Goal: Transaction & Acquisition: Purchase product/service

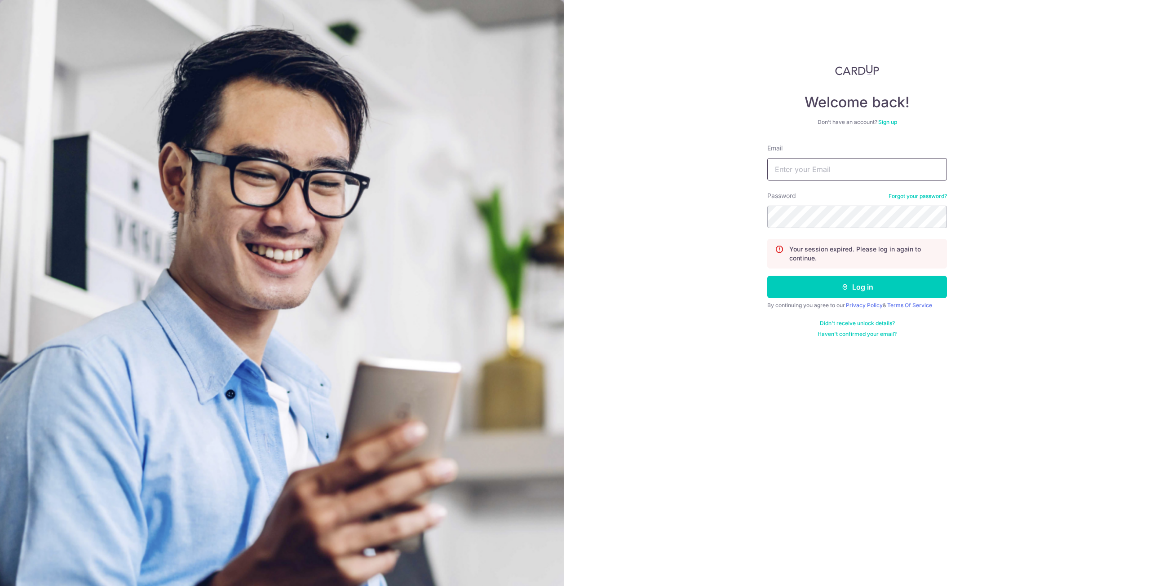
click at [797, 169] on input "Email" at bounding box center [857, 169] width 180 height 22
type input "khiewhyp@gmail.com"
click at [767, 276] on button "Log in" at bounding box center [857, 287] width 180 height 22
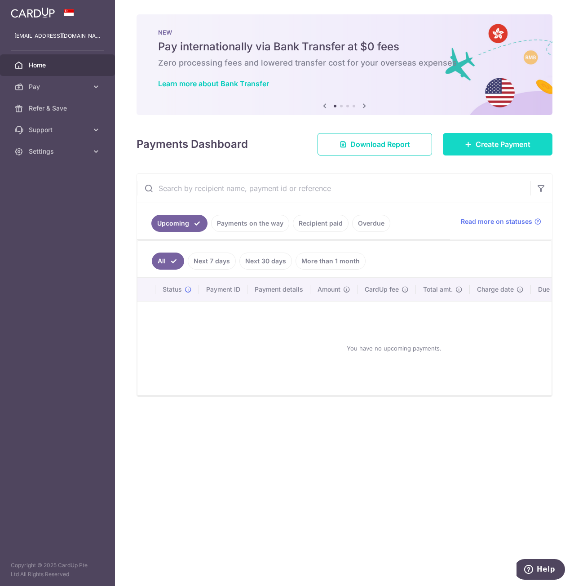
click at [493, 141] on span "Create Payment" at bounding box center [503, 144] width 55 height 11
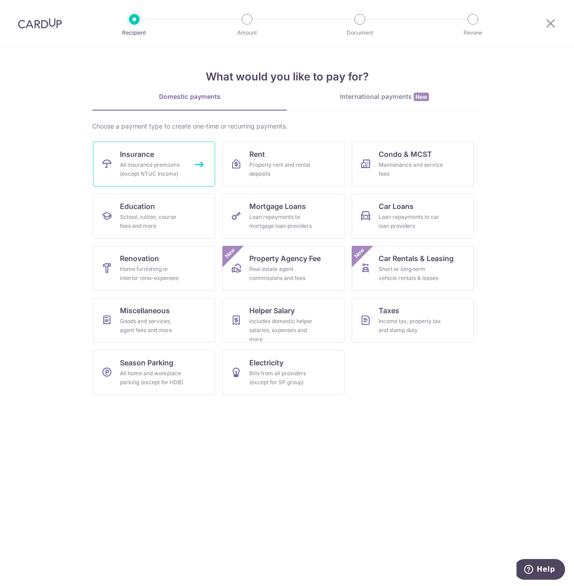
click at [157, 156] on link "Insurance All insurance premiums (except NTUC Income)" at bounding box center [154, 163] width 122 height 45
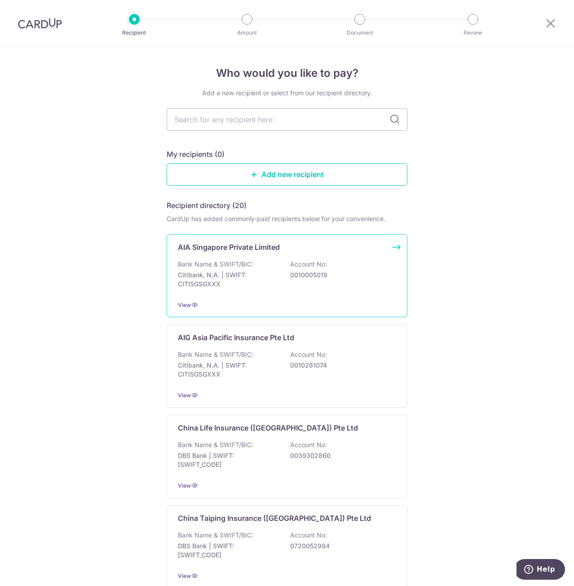
click at [211, 255] on div "AIA Singapore Private Limited Bank Name & SWIFT/BIC: Citibank, N.A. | SWIFT: CI…" at bounding box center [287, 275] width 241 height 83
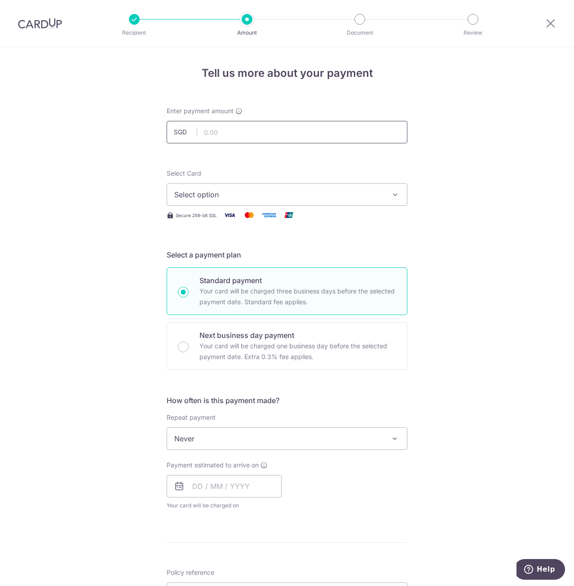
click at [210, 135] on input "text" at bounding box center [287, 132] width 241 height 22
click at [239, 128] on input "text" at bounding box center [287, 132] width 241 height 22
type input "5,096.70"
click at [119, 146] on div "Tell us more about your payment Enter payment amount SGD 5,096.70 5096.70 Selec…" at bounding box center [287, 453] width 574 height 812
click at [223, 194] on span "Select option" at bounding box center [278, 194] width 209 height 11
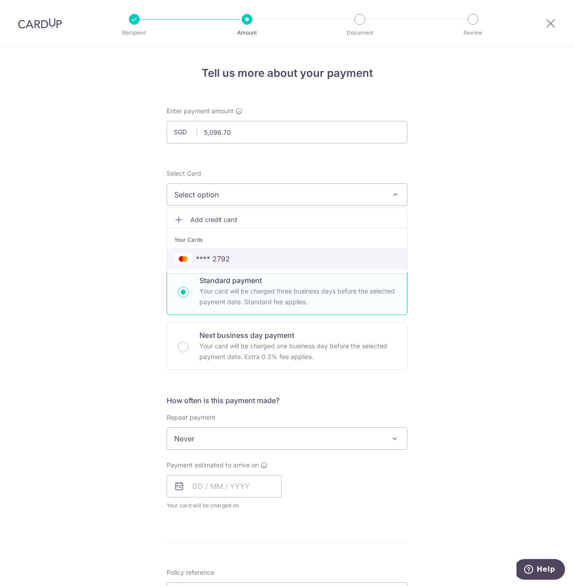
click at [229, 257] on span "**** 2792" at bounding box center [286, 258] width 225 height 11
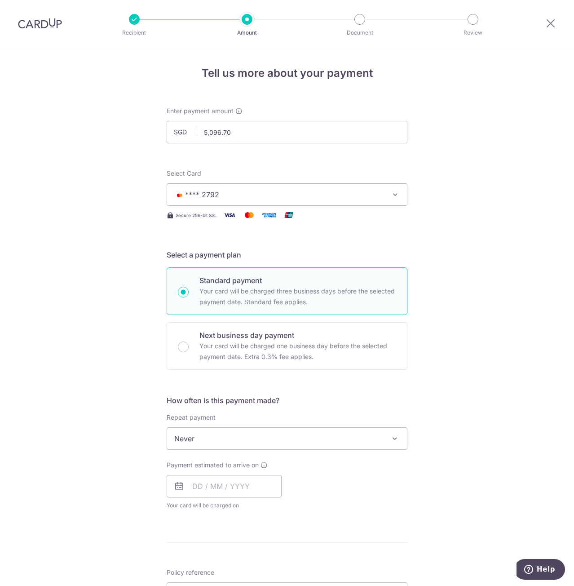
click at [458, 257] on div "Tell us more about your payment Enter payment amount SGD 5,096.70 5096.70 Selec…" at bounding box center [287, 453] width 574 height 812
click at [278, 439] on span "Never" at bounding box center [287, 438] width 240 height 22
click at [128, 455] on div "Tell us more about your payment Enter payment amount SGD 5,096.70 5096.70 Selec…" at bounding box center [287, 453] width 574 height 812
click at [223, 486] on input "text" at bounding box center [224, 486] width 115 height 22
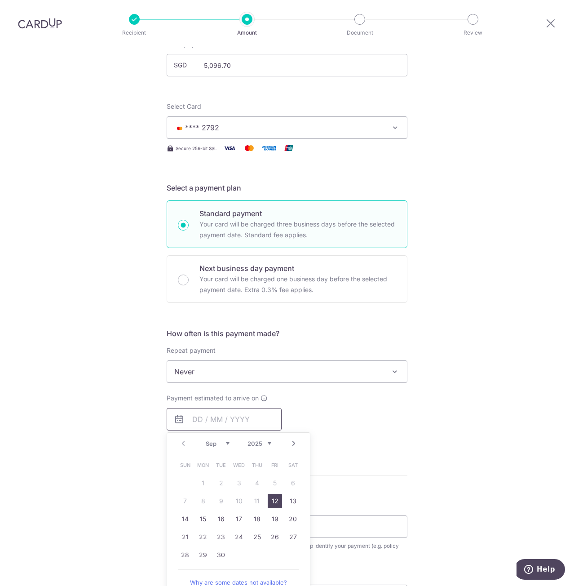
scroll to position [90, 0]
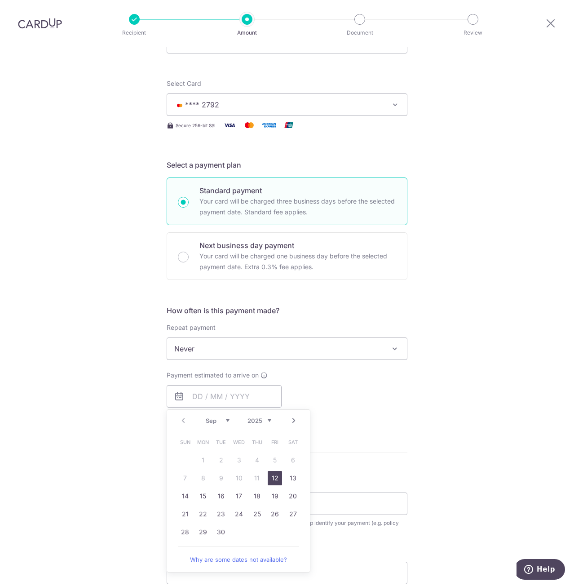
click at [272, 480] on link "12" at bounding box center [275, 478] width 14 height 14
type input "12/09/2025"
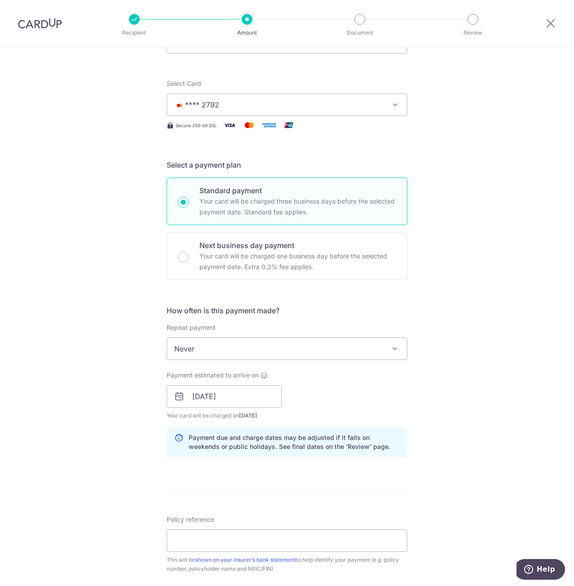
click at [454, 484] on div "Tell us more about your payment Enter payment amount SGD 5,096.70 5096.70 Selec…" at bounding box center [287, 381] width 574 height 849
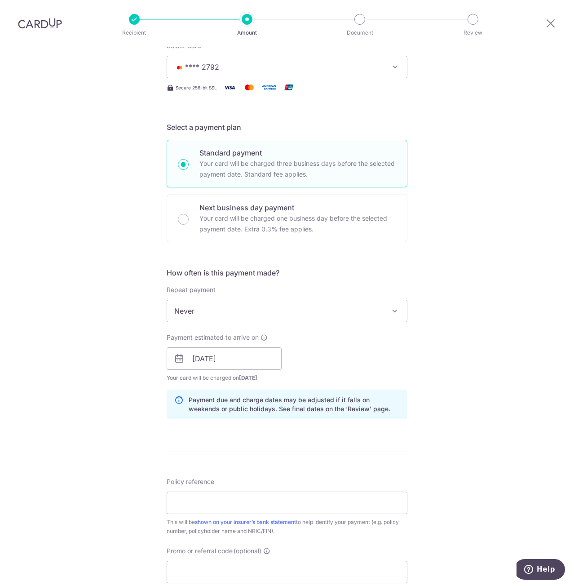
scroll to position [269, 0]
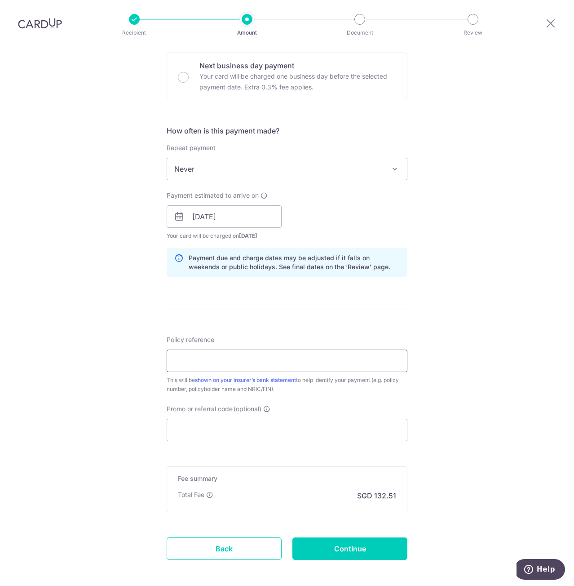
click at [220, 364] on input "Policy reference" at bounding box center [287, 360] width 241 height 22
type input "L544627392"
click at [205, 433] on input "Promo or referral code (optional)" at bounding box center [287, 430] width 241 height 22
click at [183, 423] on input "Promo or referral code (optional)" at bounding box center [287, 430] width 241 height 22
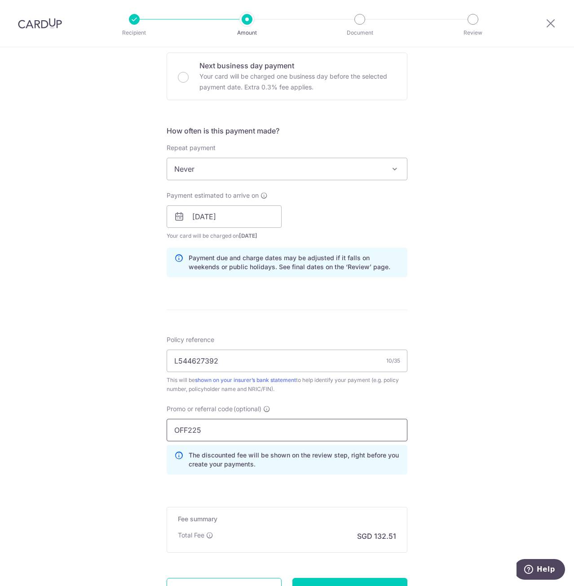
type input "OFF225"
click at [97, 419] on div "Tell us more about your payment Enter payment amount SGD 5,096.70 5096.70 Selec…" at bounding box center [287, 223] width 574 height 890
click at [77, 371] on div "Tell us more about your payment Enter payment amount SGD 5,096.70 5096.70 Selec…" at bounding box center [287, 223] width 574 height 890
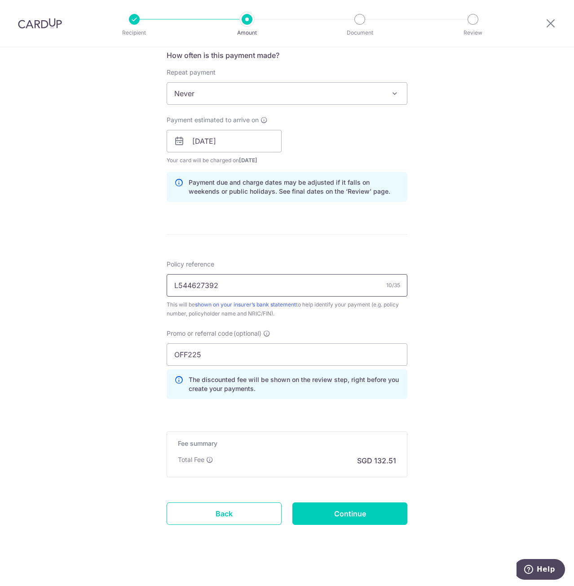
scroll to position [351, 0]
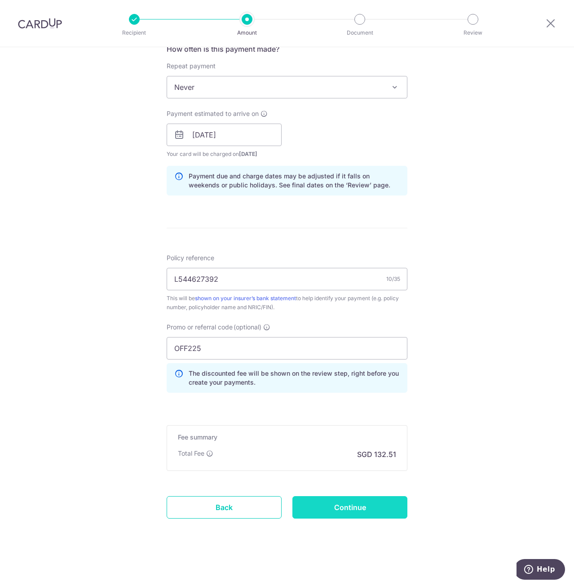
click at [335, 504] on input "Continue" at bounding box center [349, 507] width 115 height 22
type input "Create Schedule"
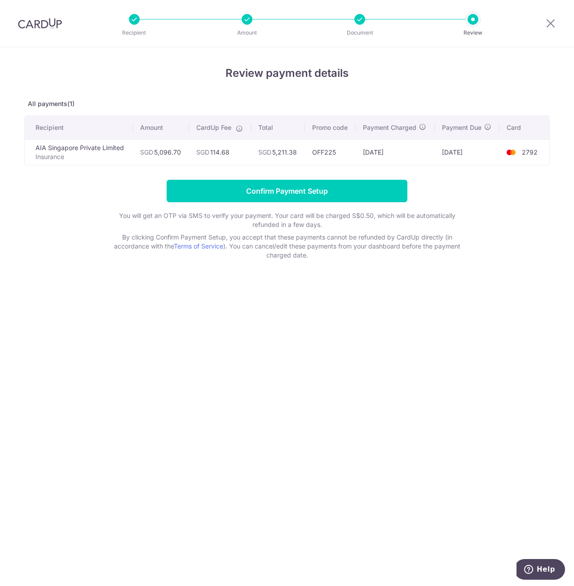
click at [68, 196] on form "Confirm Payment Setup You will get an OTP via SMS to verify your payment. Your …" at bounding box center [286, 220] width 525 height 80
drag, startPoint x: 477, startPoint y: 146, endPoint x: 574, endPoint y: 155, distance: 97.5
click at [573, 155] on html "Recipient Amount Document Review Review payment details All payments(1) Recipie…" at bounding box center [287, 293] width 574 height 586
click at [126, 171] on div "Review payment details All payments(1) Recipient Amount CardUp Fee Total Promo …" at bounding box center [286, 162] width 525 height 194
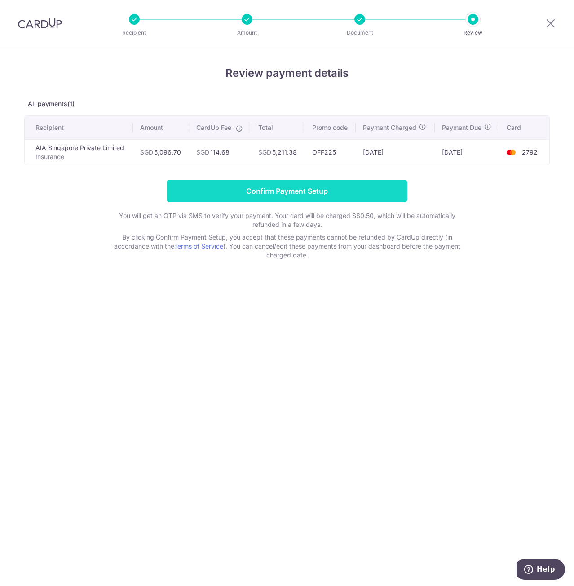
click at [326, 191] on input "Confirm Payment Setup" at bounding box center [287, 191] width 241 height 22
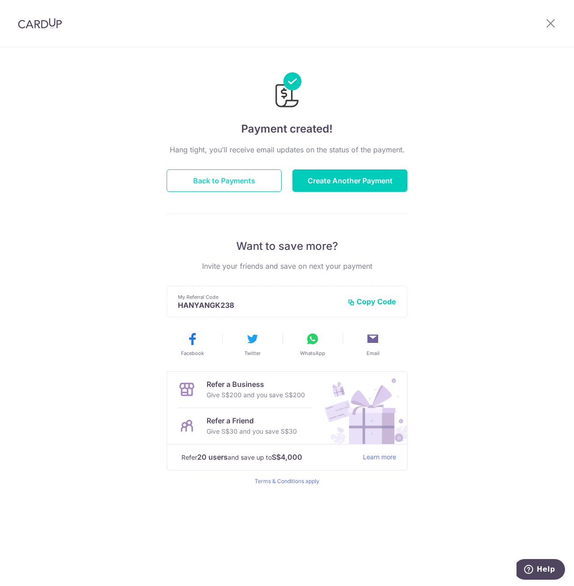
click at [246, 175] on button "Back to Payments" at bounding box center [224, 180] width 115 height 22
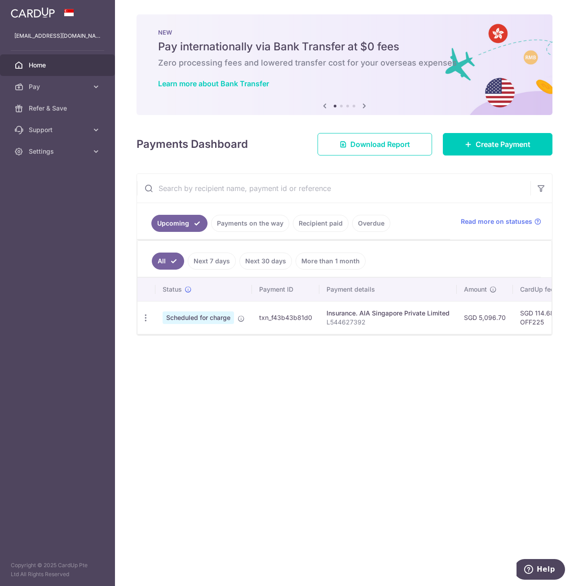
drag, startPoint x: 315, startPoint y: 333, endPoint x: 326, endPoint y: 334, distance: 10.8
click at [326, 334] on div "Status Payment ID Payment details Amount CardUp fee Total amt. Charge date Due …" at bounding box center [344, 306] width 414 height 56
click at [326, 345] on div "× Pause Schedule Pause all future payments in this series Pause just this one p…" at bounding box center [344, 293] width 459 height 586
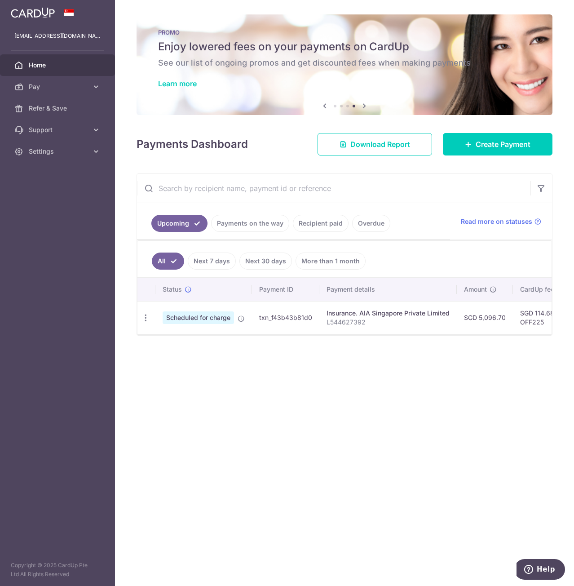
click at [250, 381] on div "× Pause Schedule Pause all future payments in this series Pause just this one p…" at bounding box center [344, 293] width 459 height 586
